Goal: Transaction & Acquisition: Purchase product/service

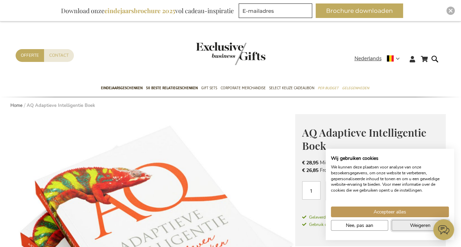
click at [411, 226] on span "Weigeren" at bounding box center [420, 225] width 20 height 7
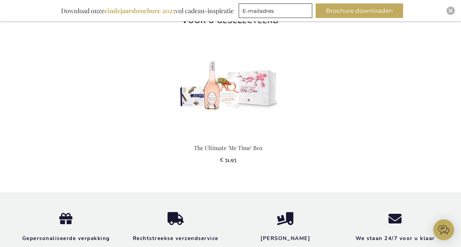
scroll to position [624, 0]
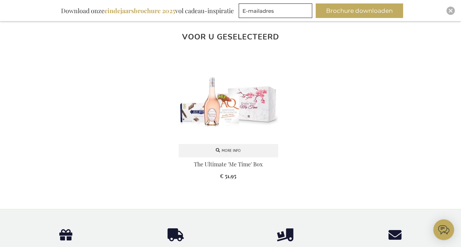
click at [227, 106] on img at bounding box center [227, 106] width 99 height 97
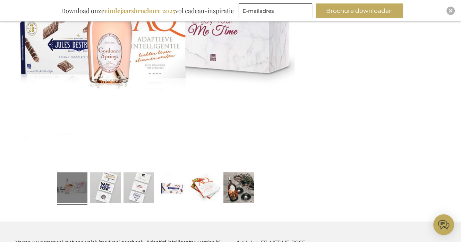
click at [73, 187] on link at bounding box center [72, 189] width 30 height 38
click at [105, 188] on link at bounding box center [105, 189] width 30 height 38
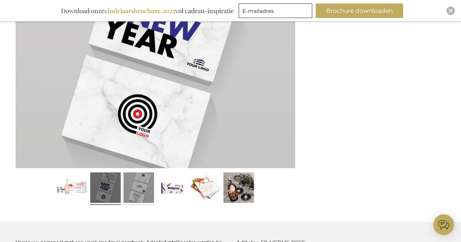
click at [147, 188] on link at bounding box center [138, 189] width 30 height 38
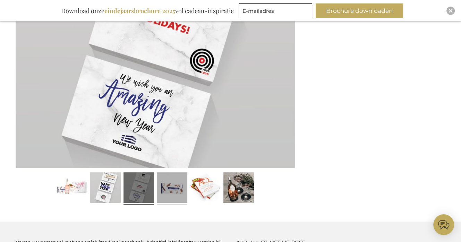
click at [167, 189] on link at bounding box center [172, 189] width 30 height 38
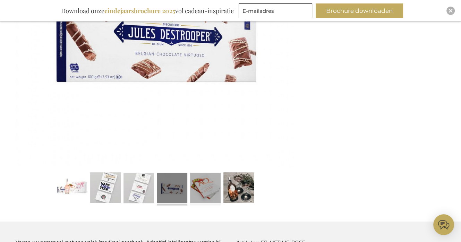
click at [207, 189] on link at bounding box center [205, 189] width 30 height 38
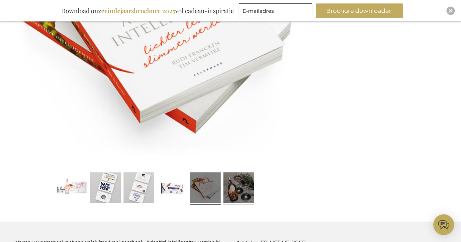
click at [227, 190] on link at bounding box center [238, 189] width 30 height 38
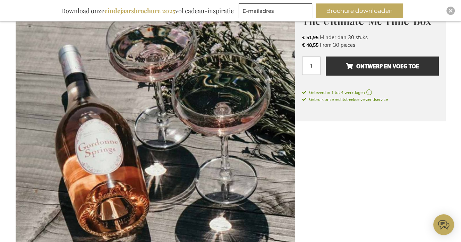
scroll to position [277, 0]
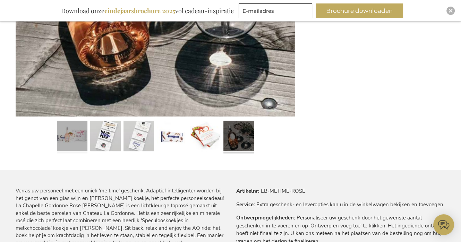
click at [77, 143] on link at bounding box center [72, 137] width 30 height 38
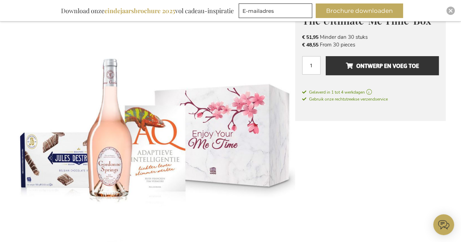
scroll to position [0, 0]
